Goal: Find specific page/section: Find specific page/section

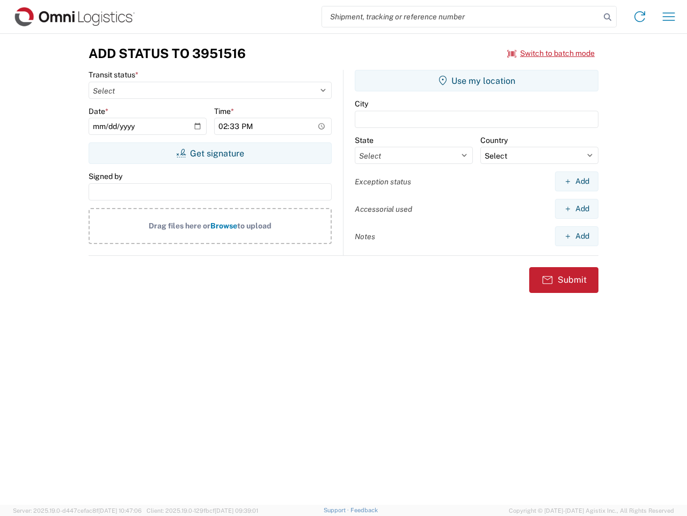
click at [461, 17] on input "search" at bounding box center [461, 16] width 278 height 20
click at [608, 17] on icon at bounding box center [607, 17] width 15 height 15
click at [640, 17] on icon at bounding box center [640, 16] width 17 height 17
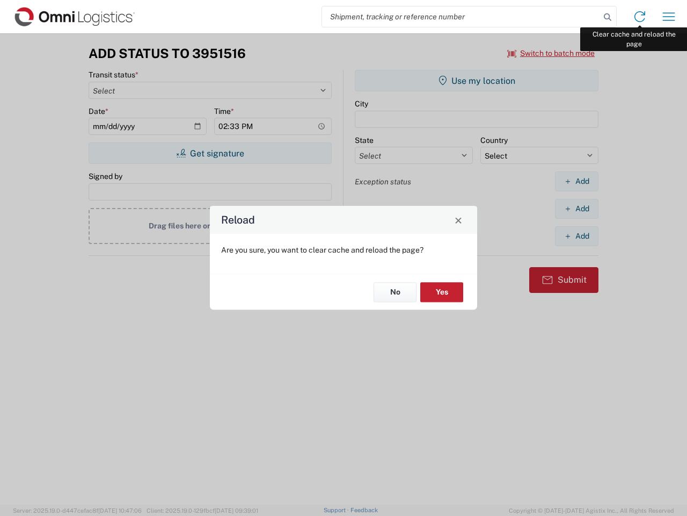
click at [669, 17] on div "Reload Are you sure, you want to clear cache and reload the page? No Yes" at bounding box center [343, 258] width 687 height 516
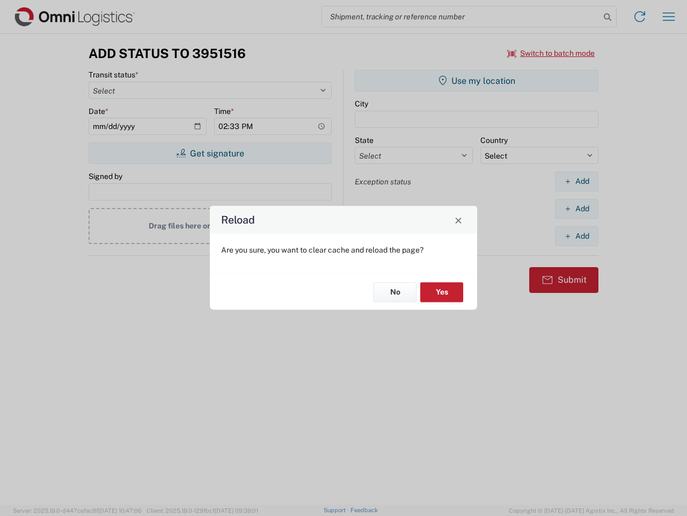
click at [552, 53] on div "Reload Are you sure, you want to clear cache and reload the page? No Yes" at bounding box center [343, 258] width 687 height 516
click at [210, 153] on div "Reload Are you sure, you want to clear cache and reload the page? No Yes" at bounding box center [343, 258] width 687 height 516
click at [477, 81] on div "Reload Are you sure, you want to clear cache and reload the page? No Yes" at bounding box center [343, 258] width 687 height 516
click at [577, 181] on div "Reload Are you sure, you want to clear cache and reload the page? No Yes" at bounding box center [343, 258] width 687 height 516
click at [577, 208] on div "Reload Are you sure, you want to clear cache and reload the page? No Yes" at bounding box center [343, 258] width 687 height 516
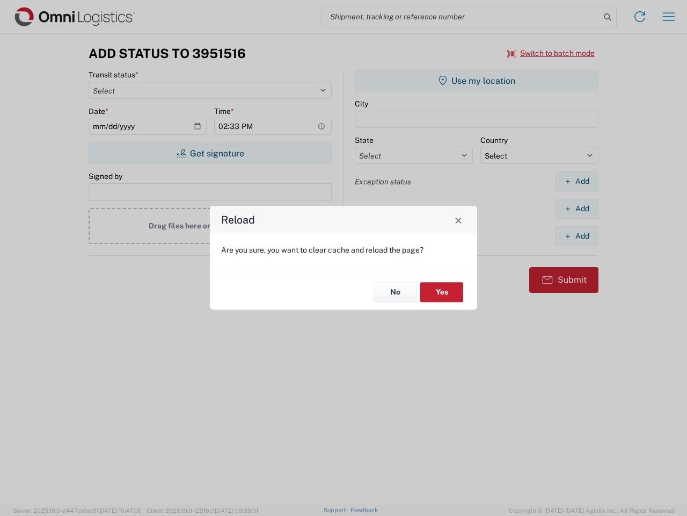
click at [577, 236] on div "Reload Are you sure, you want to clear cache and reload the page? No Yes" at bounding box center [343, 258] width 687 height 516
